Goal: Transaction & Acquisition: Purchase product/service

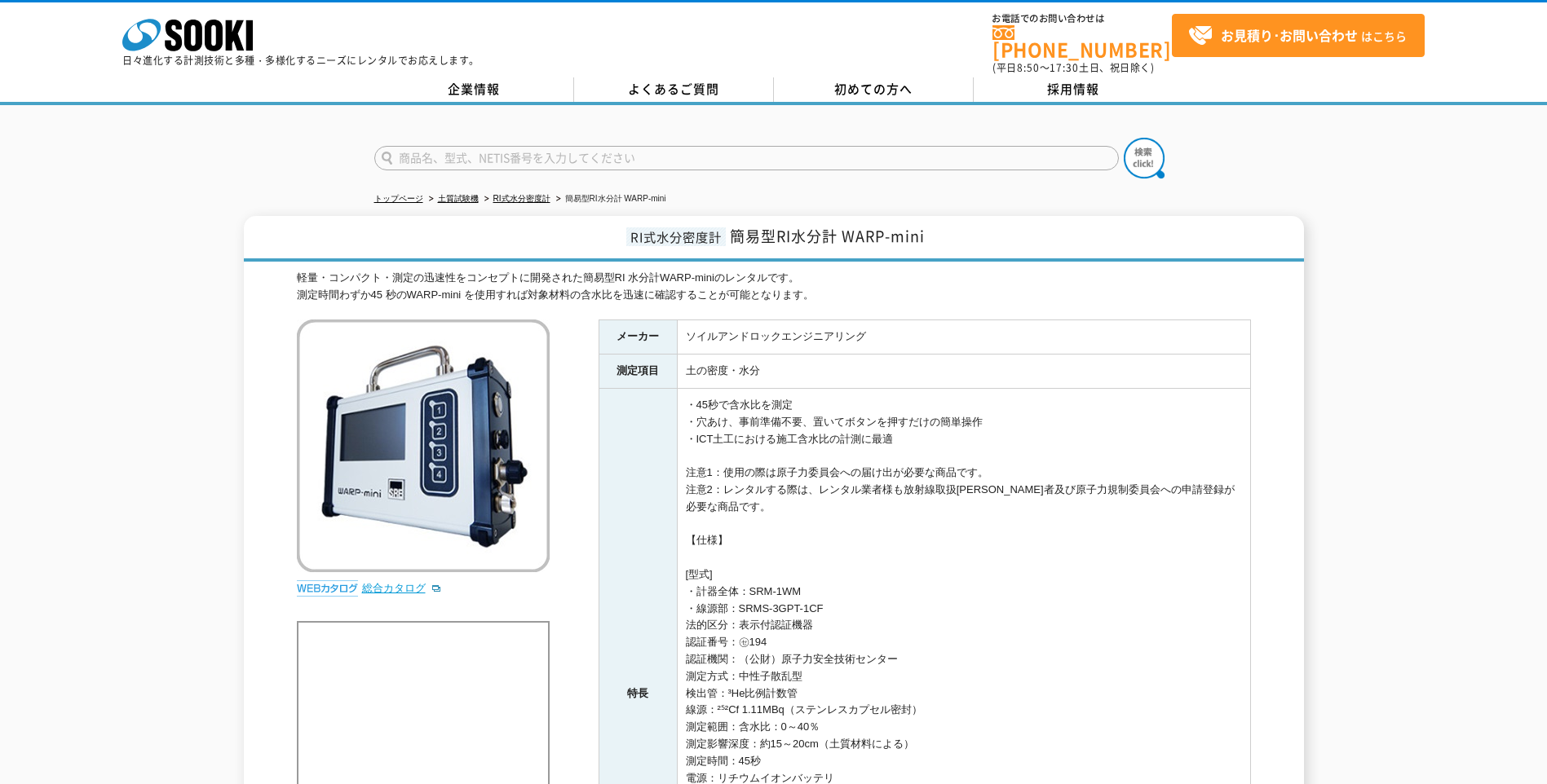
click at [372, 582] on link "総合カタログ" at bounding box center [401, 587] width 80 height 12
drag, startPoint x: 630, startPoint y: 227, endPoint x: 725, endPoint y: 230, distance: 95.0
click at [725, 230] on span "RI式水分密度計" at bounding box center [676, 237] width 100 height 18
drag, startPoint x: 725, startPoint y: 230, endPoint x: 704, endPoint y: 227, distance: 21.2
copy span "RI式水分密度計"
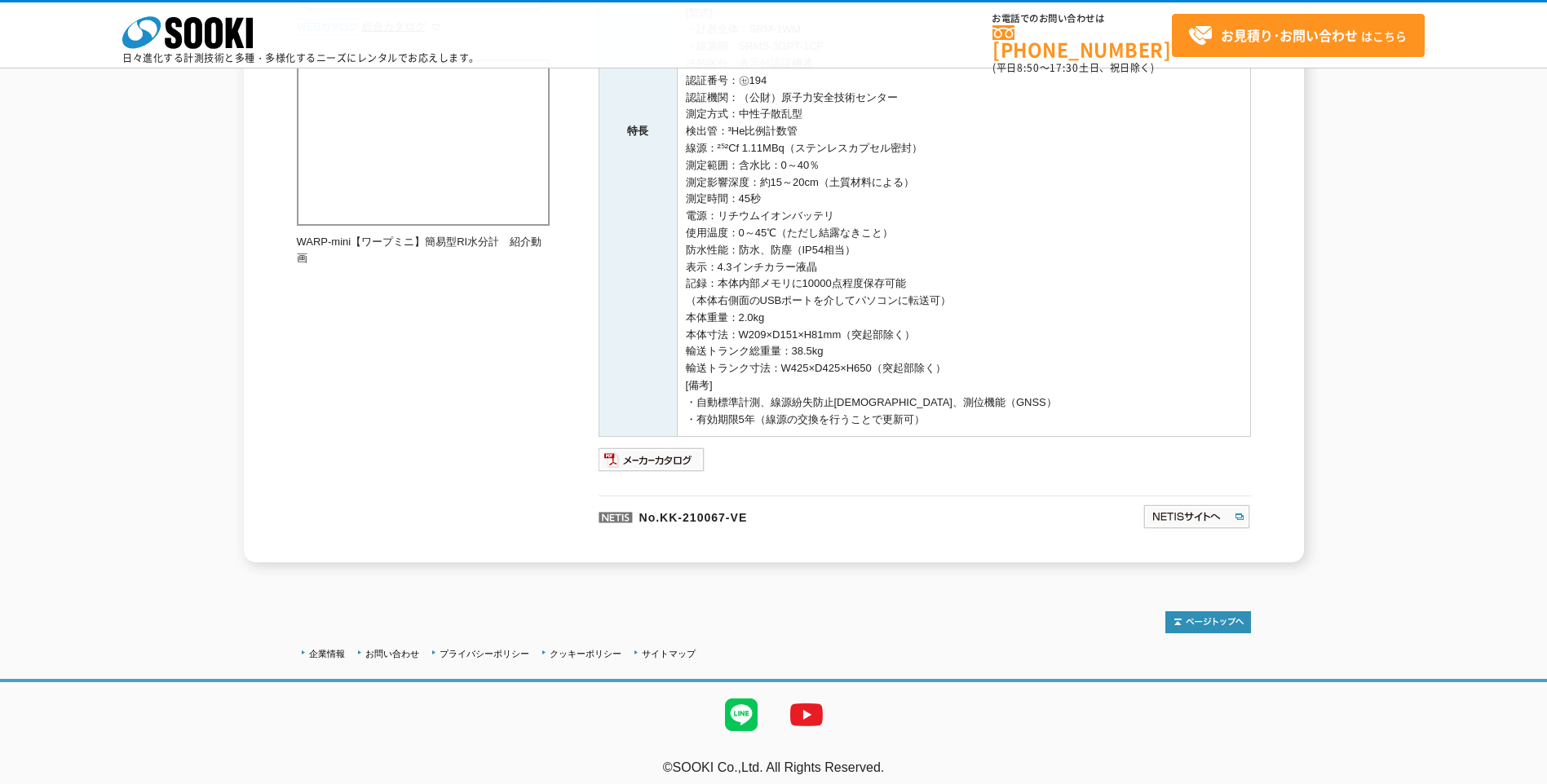
scroll to position [489, 0]
drag, startPoint x: 670, startPoint y: 461, endPoint x: 622, endPoint y: 460, distance: 48.0
click at [670, 461] on img at bounding box center [652, 456] width 107 height 27
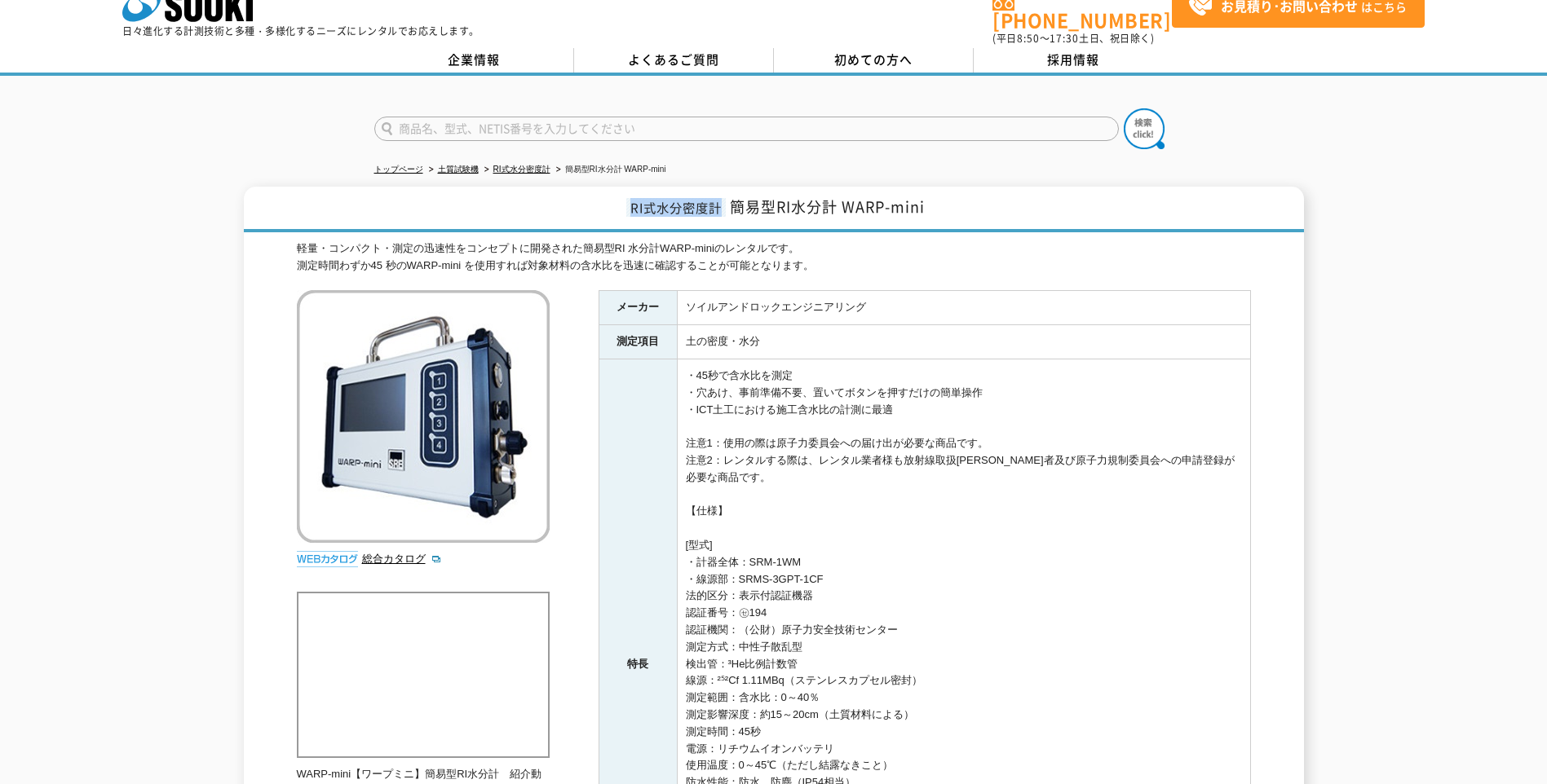
scroll to position [0, 0]
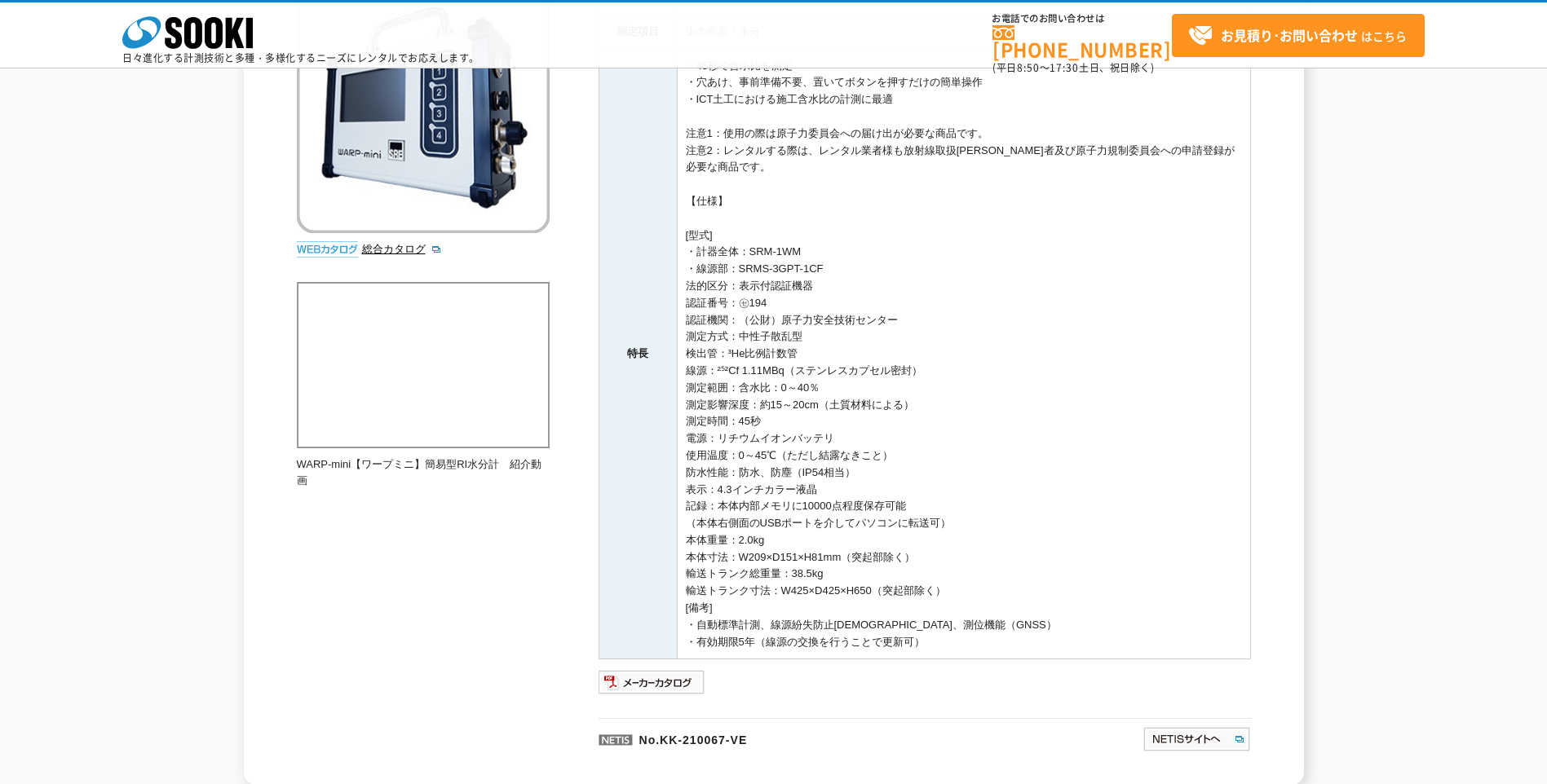
scroll to position [307, 0]
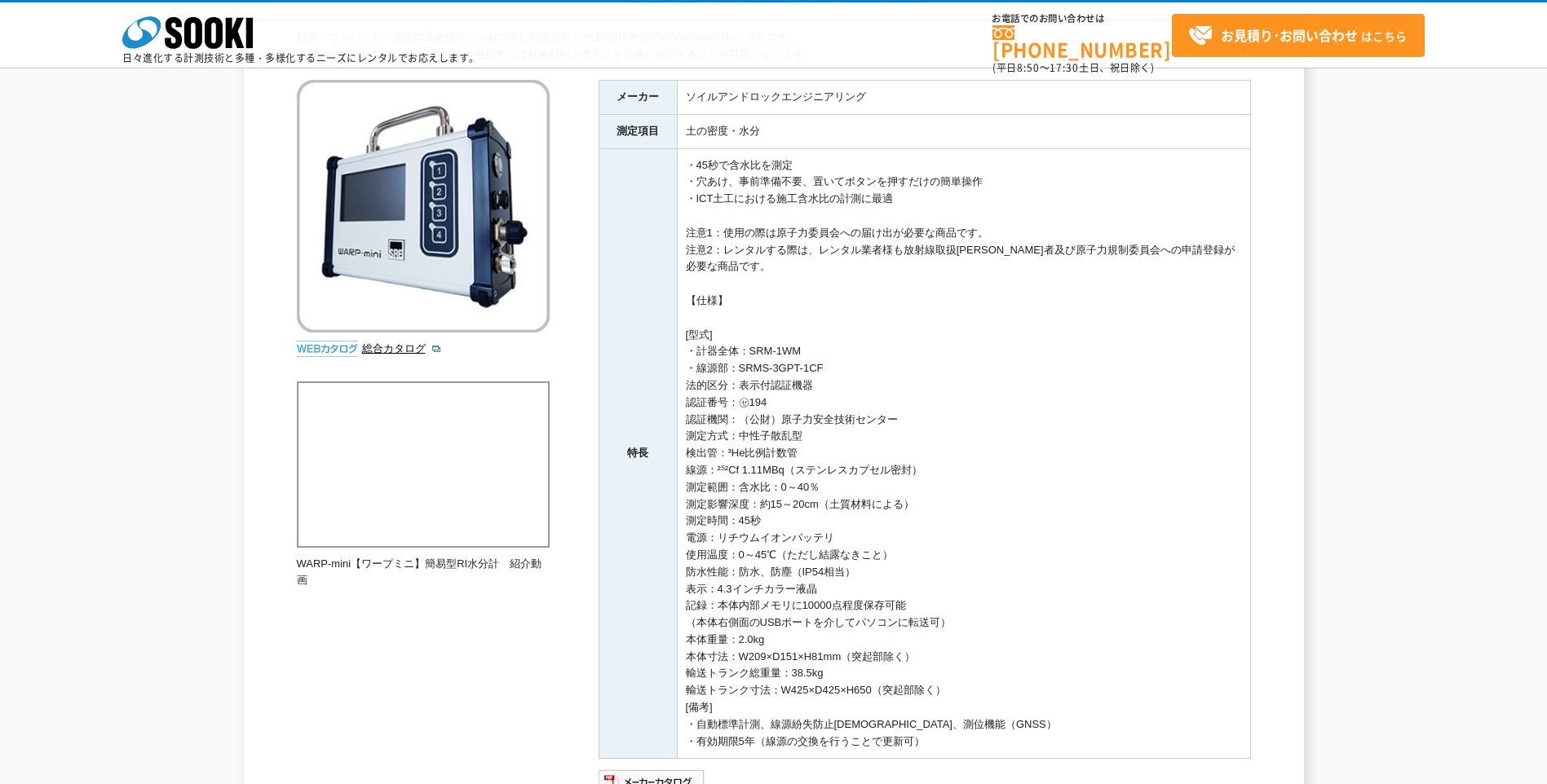
scroll to position [244, 0]
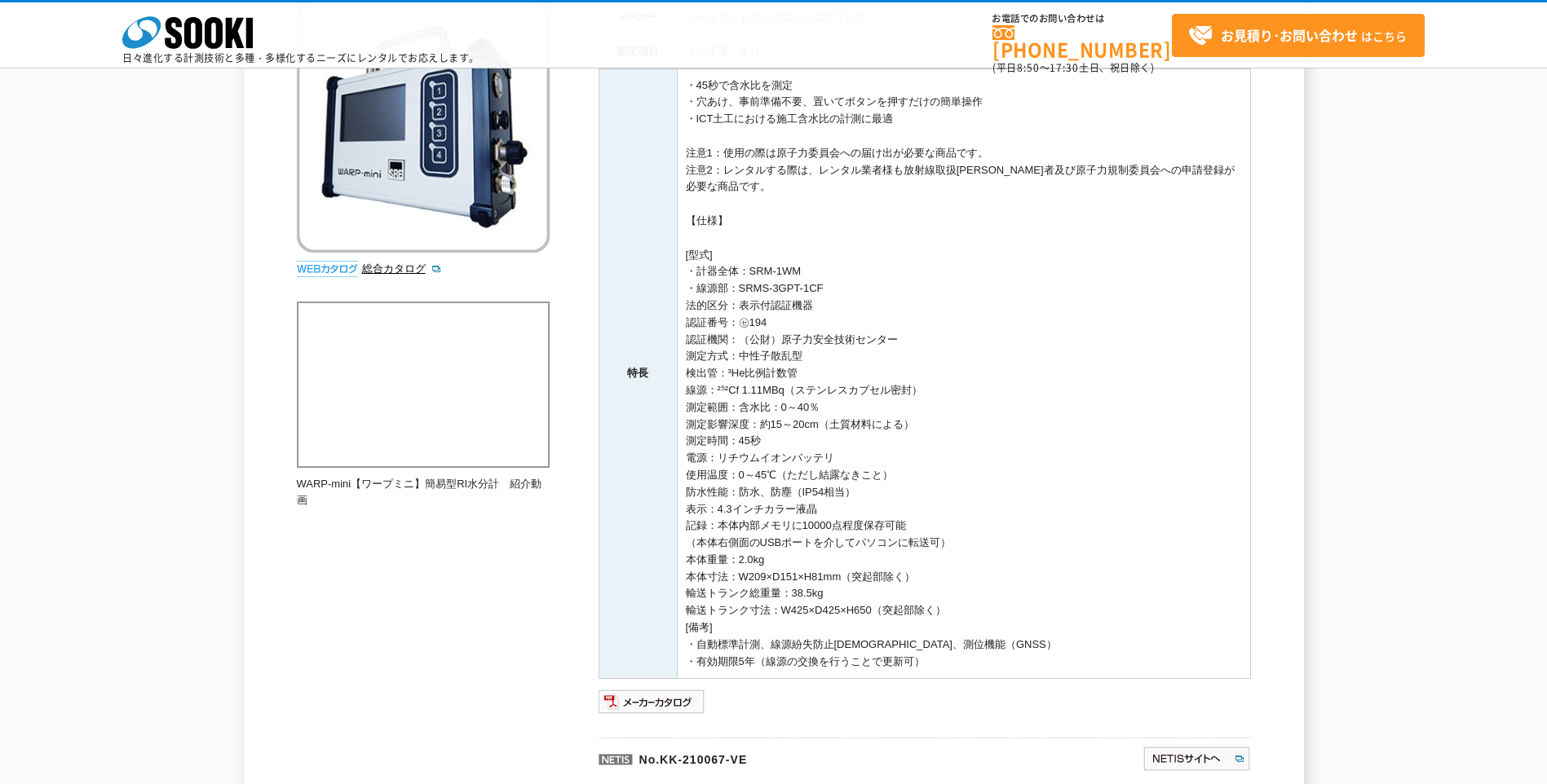
drag, startPoint x: 634, startPoint y: 694, endPoint x: 610, endPoint y: 669, distance: 34.7
click at [634, 694] on img at bounding box center [652, 702] width 107 height 27
